Goal: Navigation & Orientation: Find specific page/section

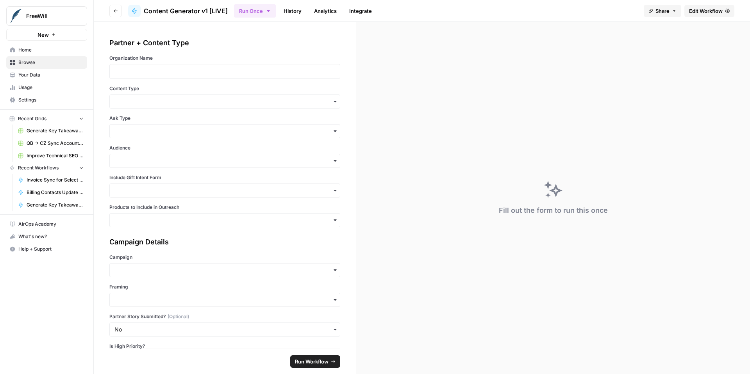
click at [118, 11] on button "Go back" at bounding box center [115, 11] width 12 height 12
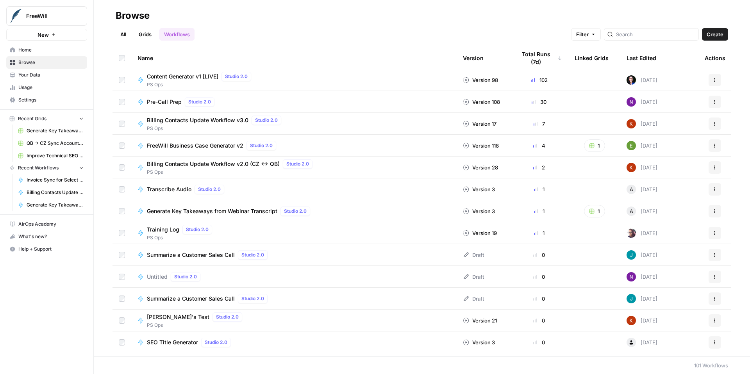
click at [47, 50] on span "Home" at bounding box center [50, 49] width 65 height 7
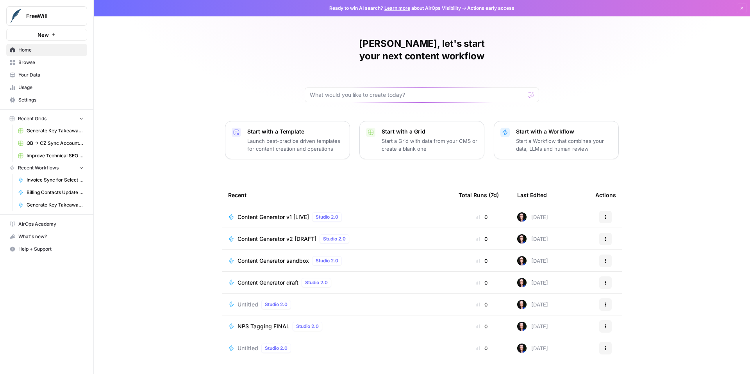
click at [50, 65] on span "Browse" at bounding box center [50, 62] width 65 height 7
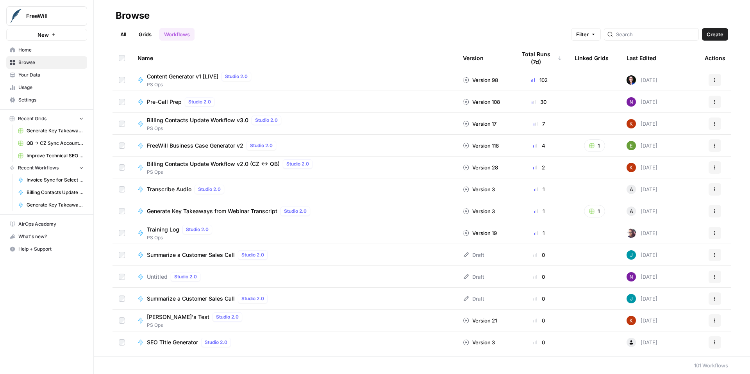
click at [121, 36] on link "All" at bounding box center [123, 34] width 15 height 12
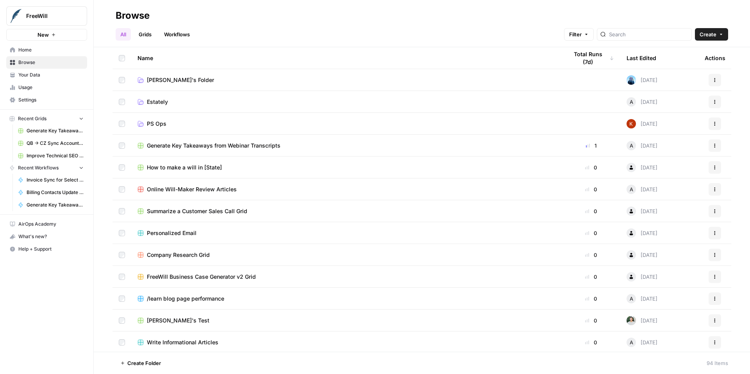
click at [162, 123] on span "PS Ops" at bounding box center [157, 124] width 20 height 8
